Goal: Check status: Check status

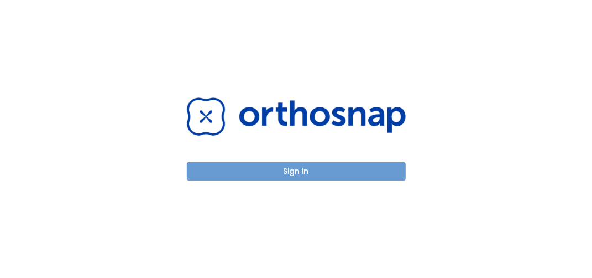
click at [331, 165] on button "Sign in" at bounding box center [296, 171] width 219 height 18
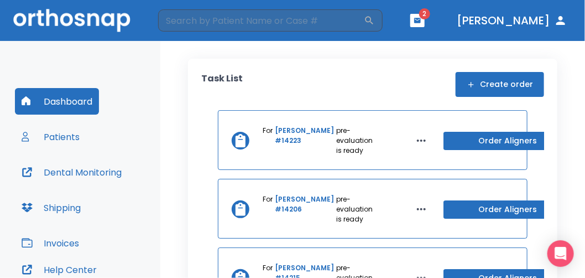
click at [391, 7] on header "​ 2 [PERSON_NAME]" at bounding box center [292, 20] width 585 height 41
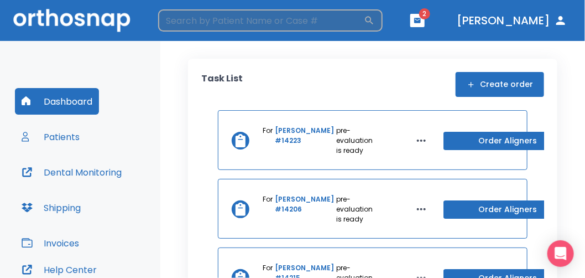
click at [364, 24] on input "search" at bounding box center [261, 20] width 206 height 22
type input "[PERSON_NAME]"
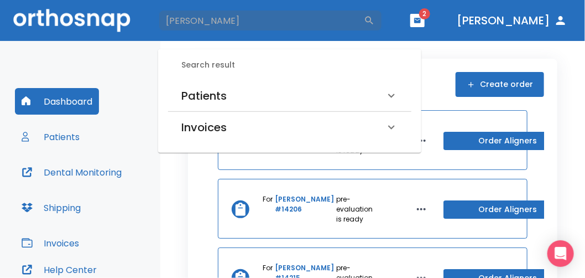
click at [284, 92] on div "Patients" at bounding box center [282, 96] width 203 height 18
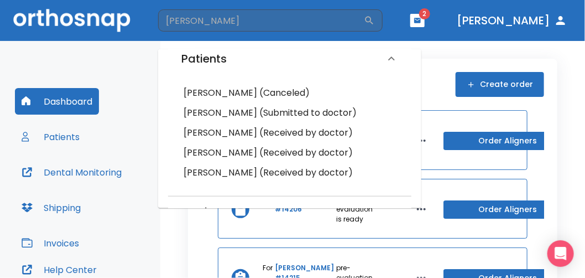
scroll to position [55, 0]
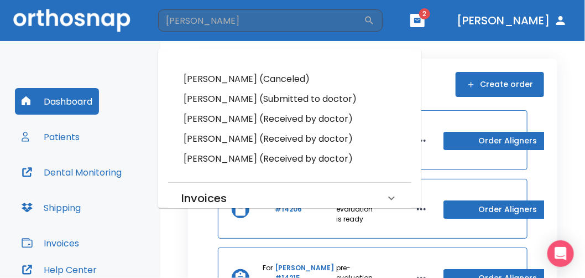
click at [204, 156] on h6 "[PERSON_NAME] (Received by doctor)" at bounding box center [290, 158] width 212 height 15
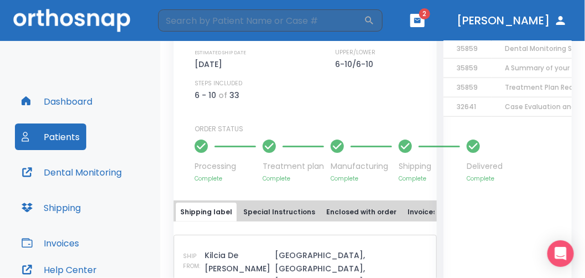
scroll to position [498, 0]
